Goal: Find specific page/section: Locate a particular part of the current website

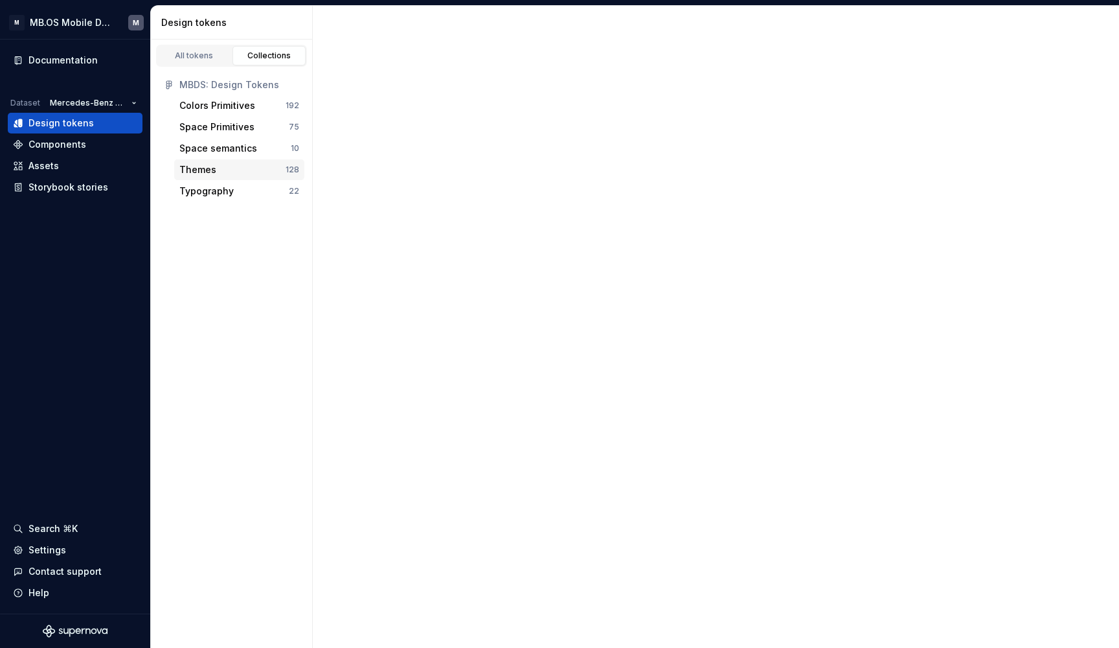
click at [214, 170] on div "Themes" at bounding box center [232, 169] width 106 height 13
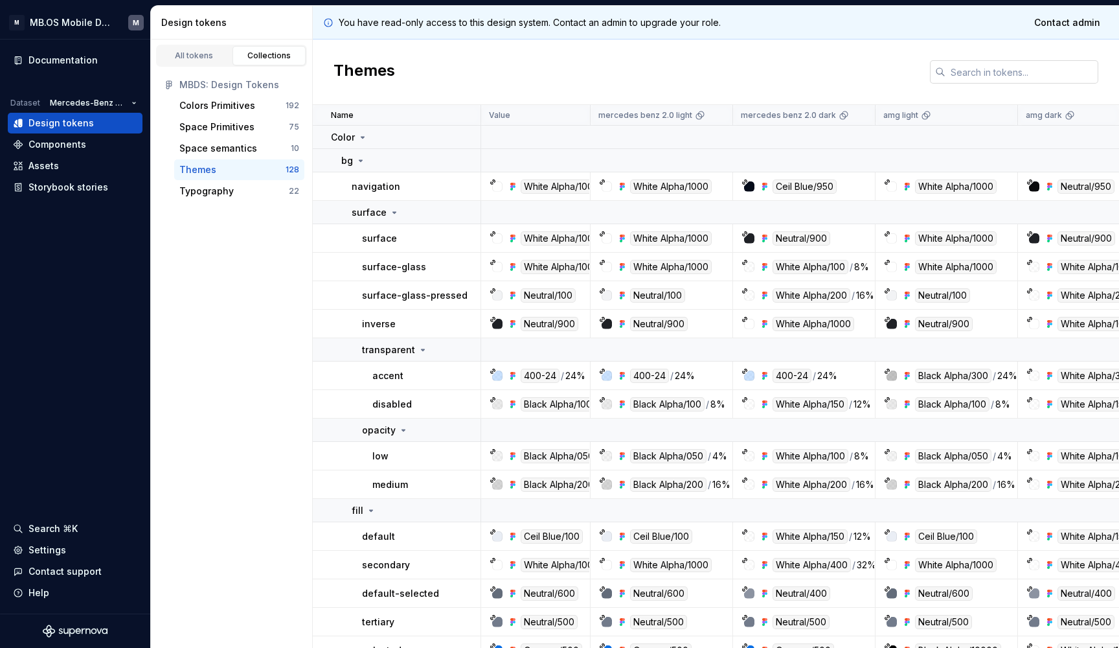
click at [963, 77] on input "text" at bounding box center [1021, 71] width 153 height 23
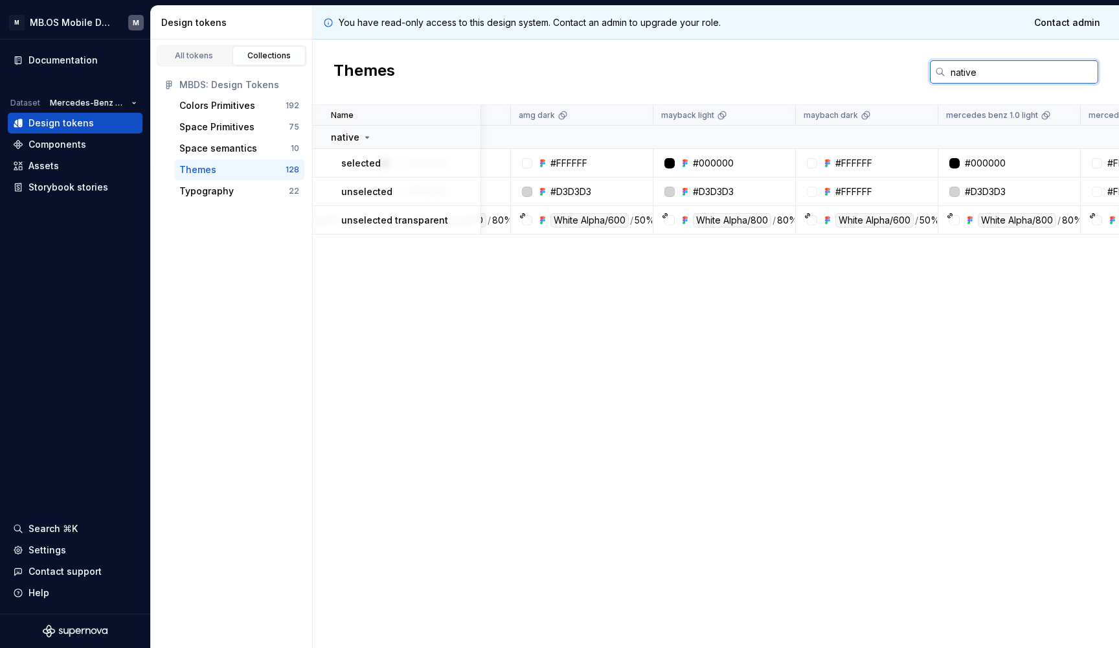
scroll to position [0, 513]
type input "native"
drag, startPoint x: 833, startPoint y: 189, endPoint x: 871, endPoint y: 189, distance: 37.6
click at [871, 189] on div "#FFFFFF" at bounding box center [864, 191] width 133 height 13
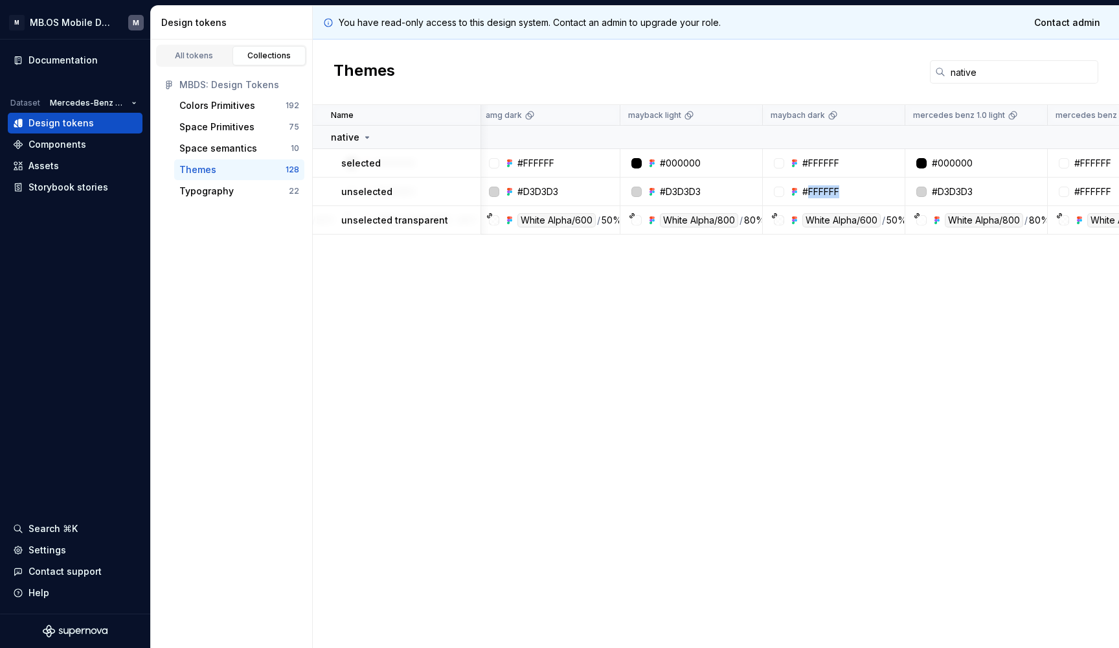
scroll to position [0, 558]
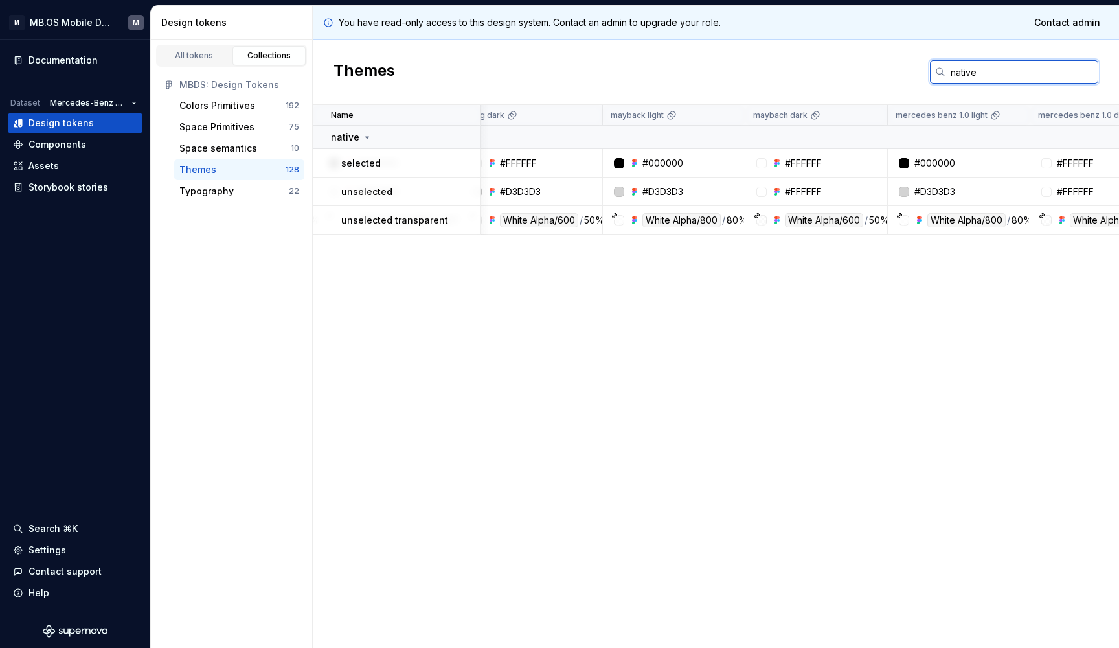
drag, startPoint x: 978, startPoint y: 76, endPoint x: 952, endPoint y: 73, distance: 26.7
click at [952, 73] on input "native" at bounding box center [1021, 71] width 153 height 23
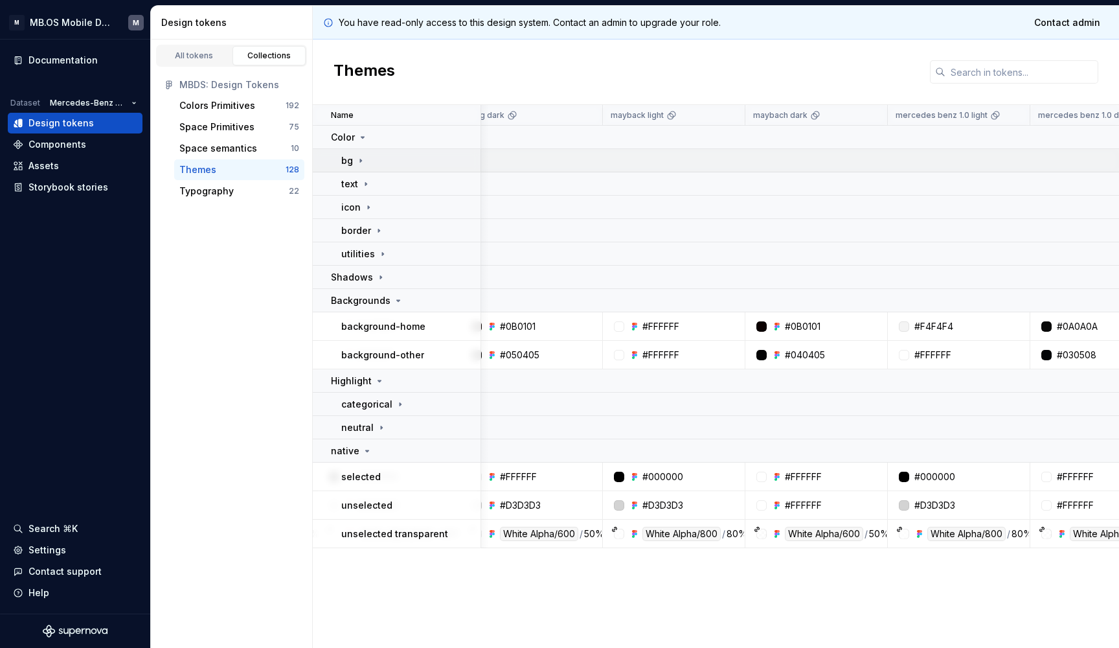
click at [364, 164] on icon at bounding box center [360, 160] width 10 height 10
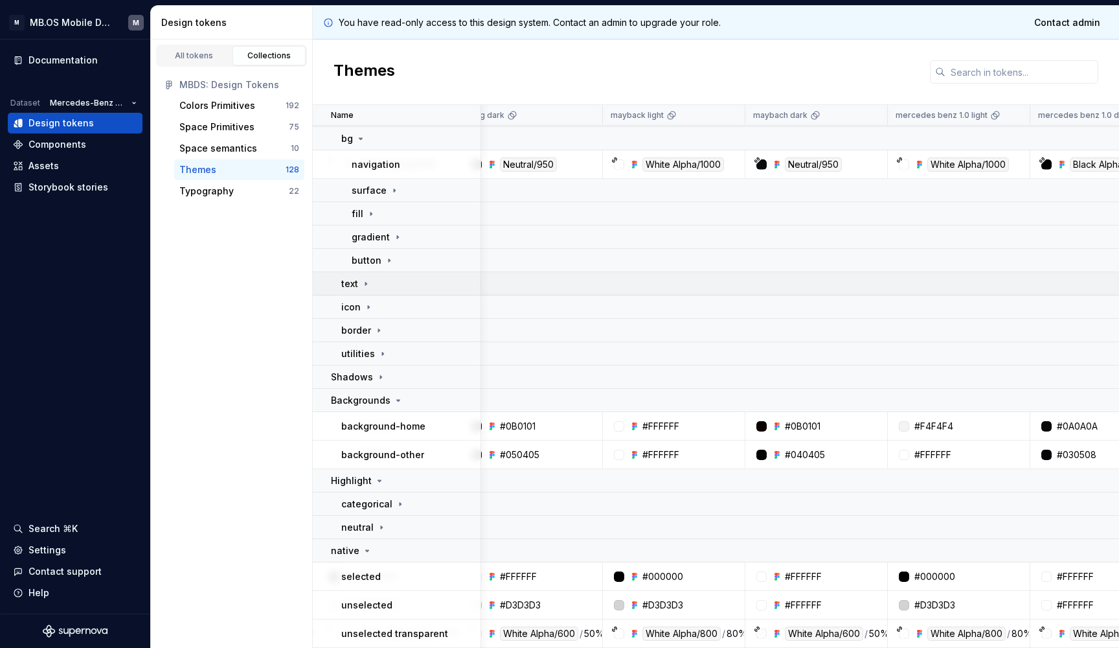
scroll to position [22, 558]
click at [374, 288] on div "text" at bounding box center [410, 283] width 139 height 13
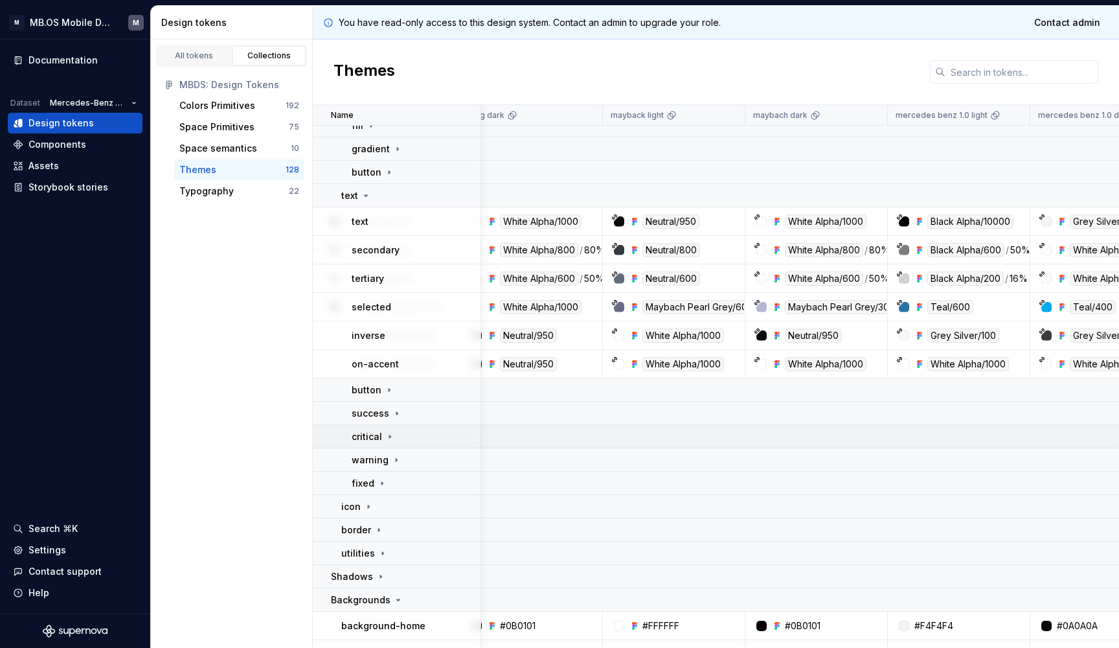
scroll to position [111, 558]
click at [394, 450] on td "warning" at bounding box center [397, 458] width 168 height 23
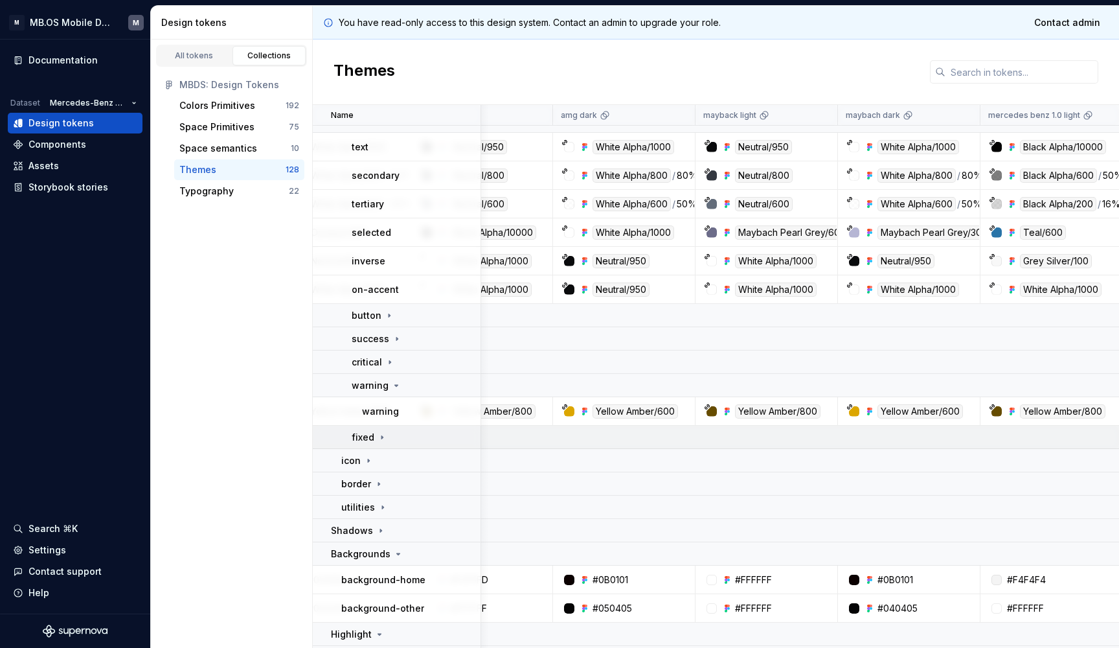
scroll to position [200, 465]
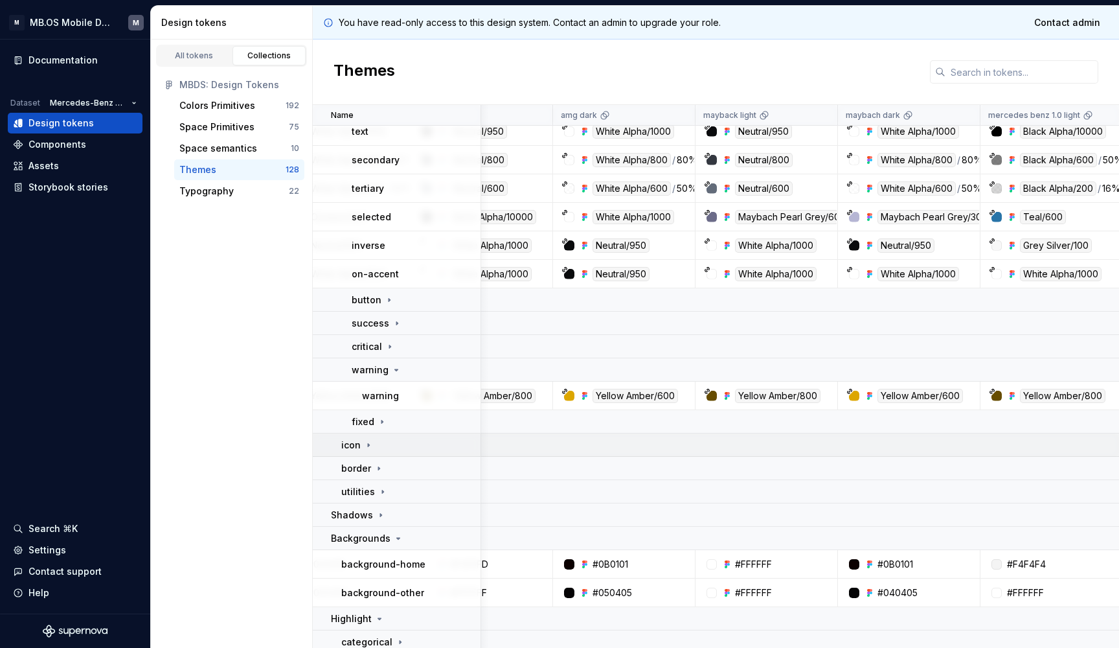
click at [366, 447] on icon at bounding box center [368, 445] width 10 height 10
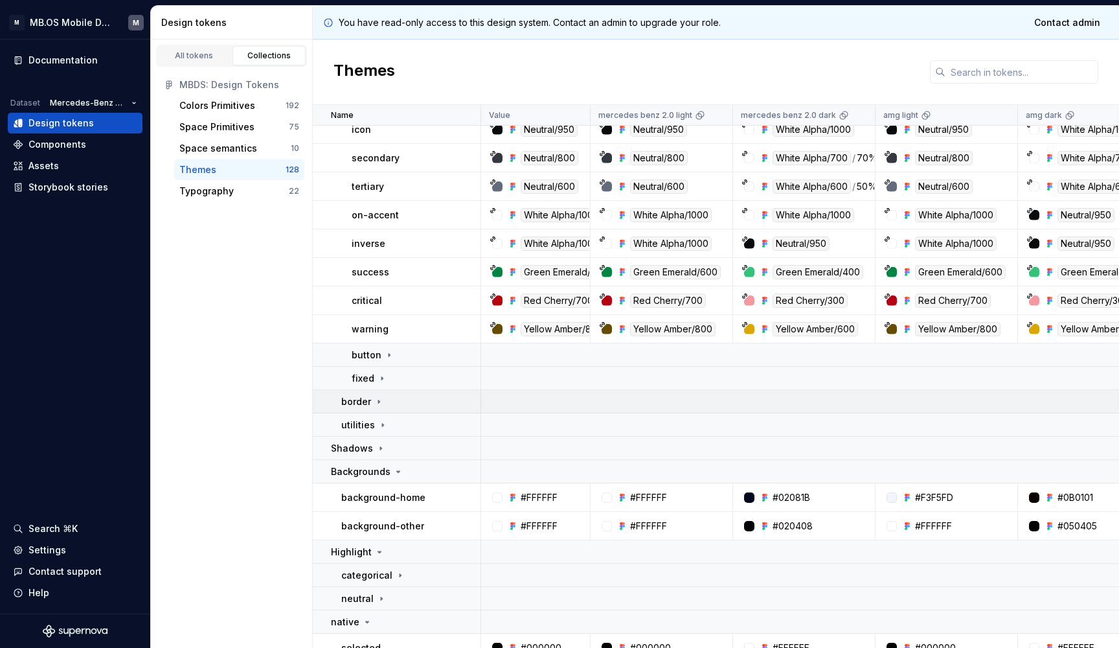
scroll to position [556, 0]
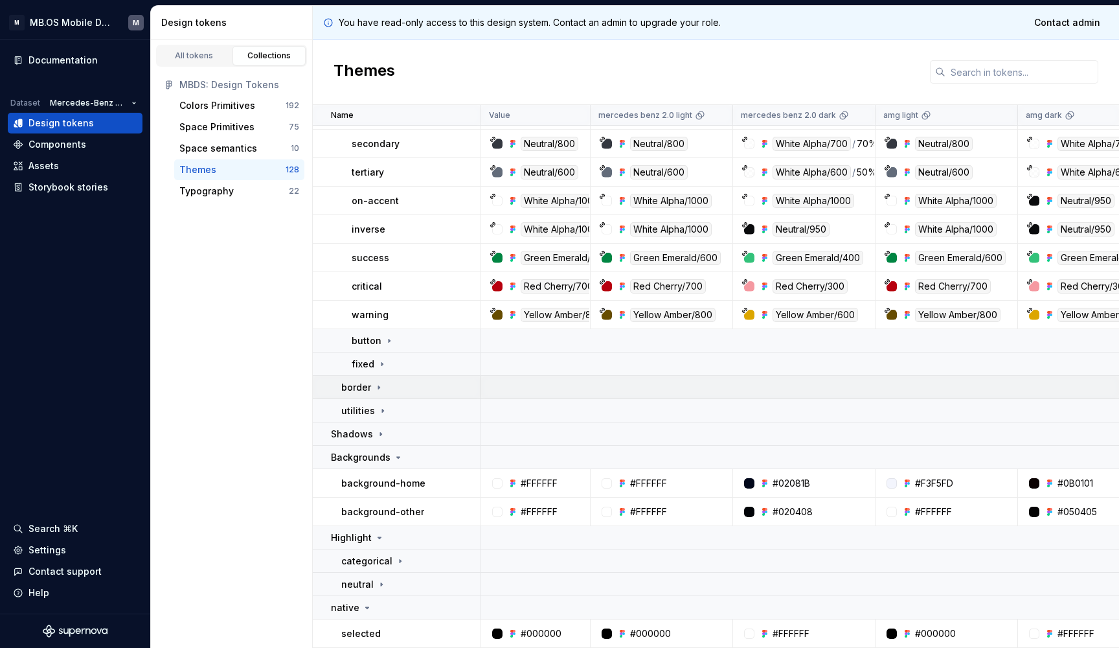
click at [387, 389] on div "border" at bounding box center [410, 387] width 139 height 13
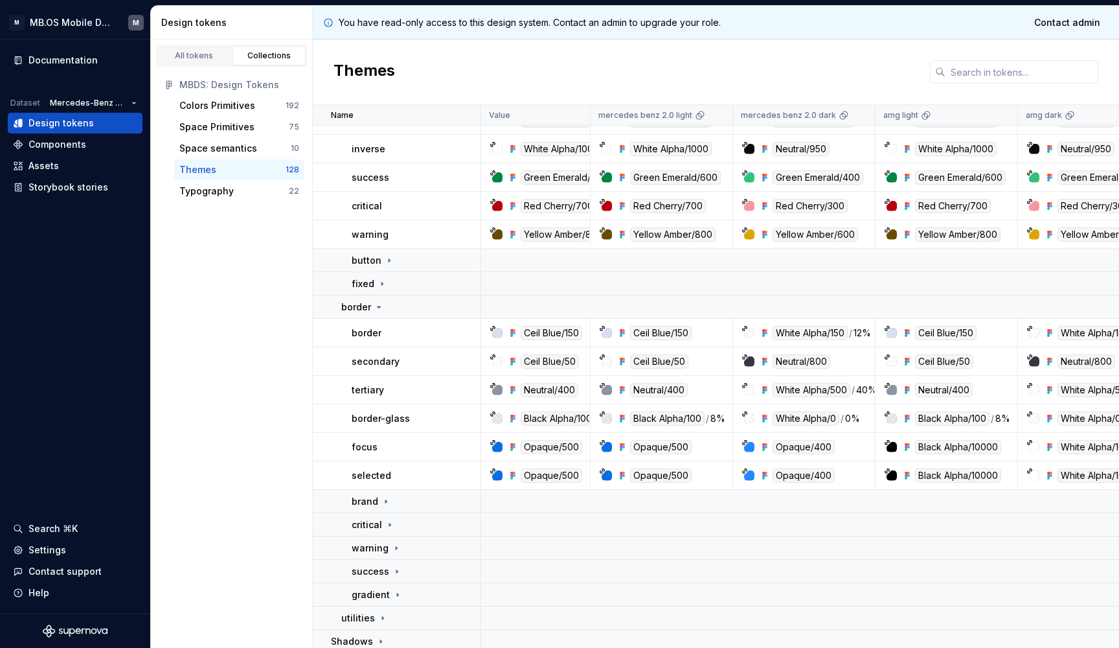
scroll to position [644, 0]
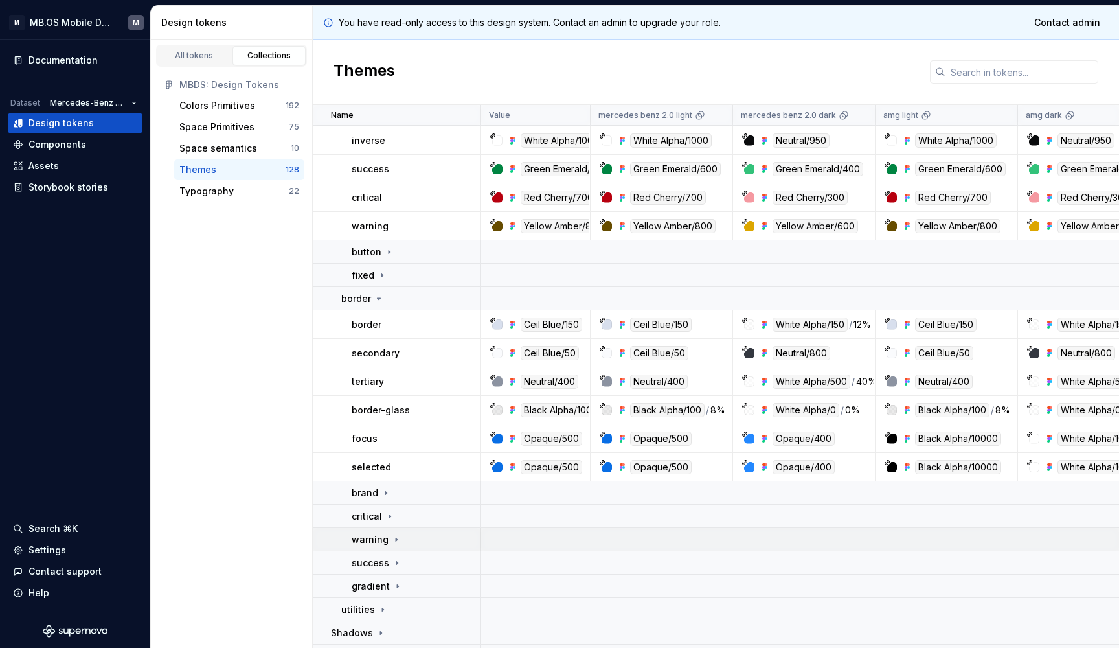
click at [391, 544] on icon at bounding box center [396, 539] width 10 height 10
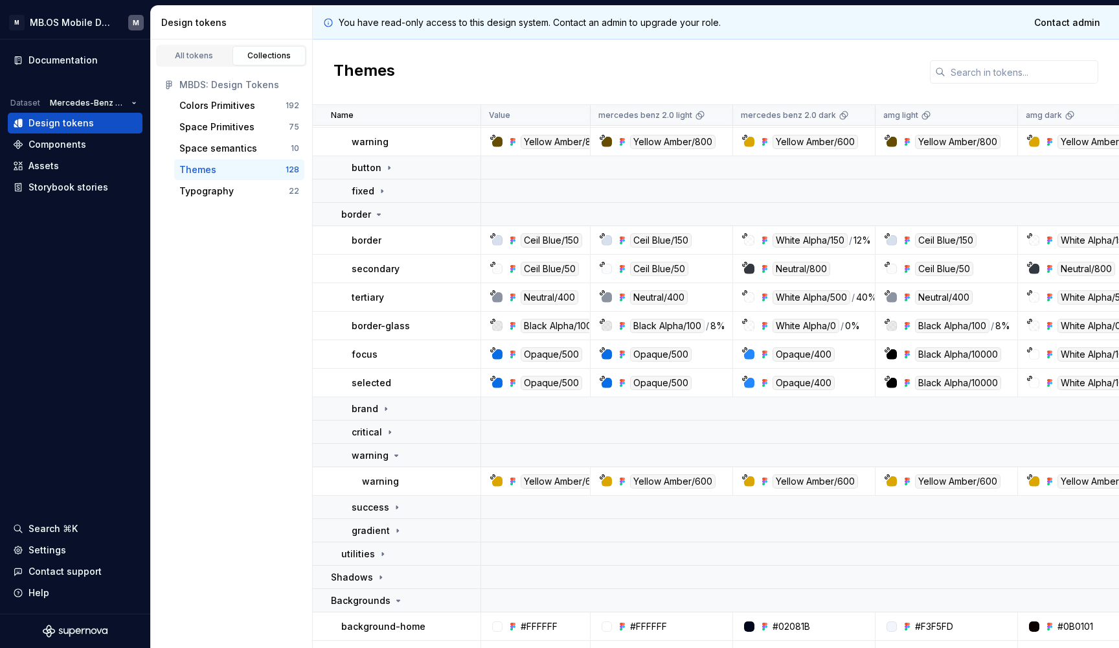
scroll to position [728, 0]
